Goal: Task Accomplishment & Management: Complete application form

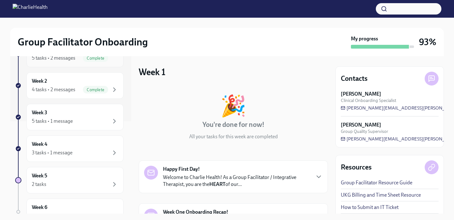
scroll to position [96, 0]
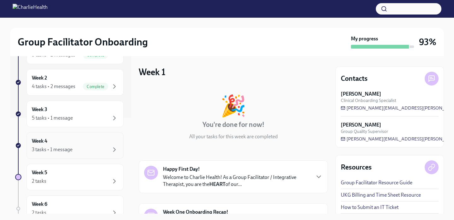
click at [80, 144] on div "Week 4 3 tasks • 1 message" at bounding box center [75, 146] width 86 height 16
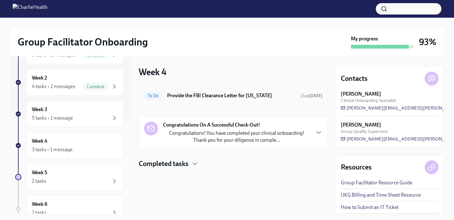
click at [220, 95] on h6 "Provide the FBI Clearance Letter for [US_STATE]" at bounding box center [231, 95] width 129 height 7
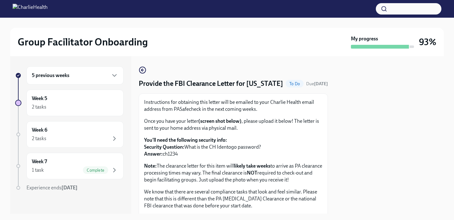
scroll to position [16, 0]
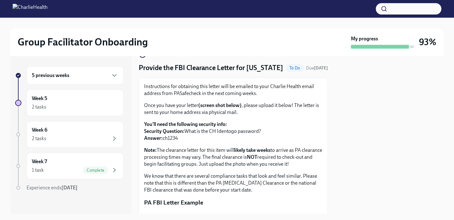
drag, startPoint x: 180, startPoint y: 146, endPoint x: 164, endPoint y: 146, distance: 16.1
click at [164, 142] on p "You'll need the following security info: Security Question: What is the CH Iden…" at bounding box center [233, 131] width 179 height 21
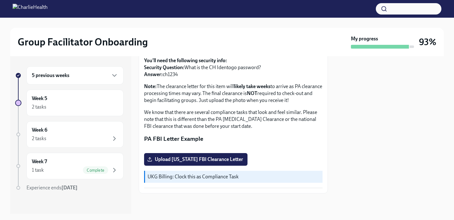
scroll to position [149, 0]
click at [177, 159] on span "Upload [US_STATE] FBI Clearance Letter" at bounding box center [196, 159] width 95 height 6
click at [0, 0] on input "Upload [US_STATE] FBI Clearance Letter" at bounding box center [0, 0] width 0 height 0
click at [73, 141] on div "2 tasks" at bounding box center [75, 139] width 86 height 8
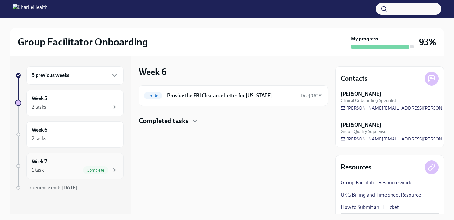
click at [58, 169] on div "1 task Complete" at bounding box center [75, 170] width 86 height 8
